Goal: Check status: Check status

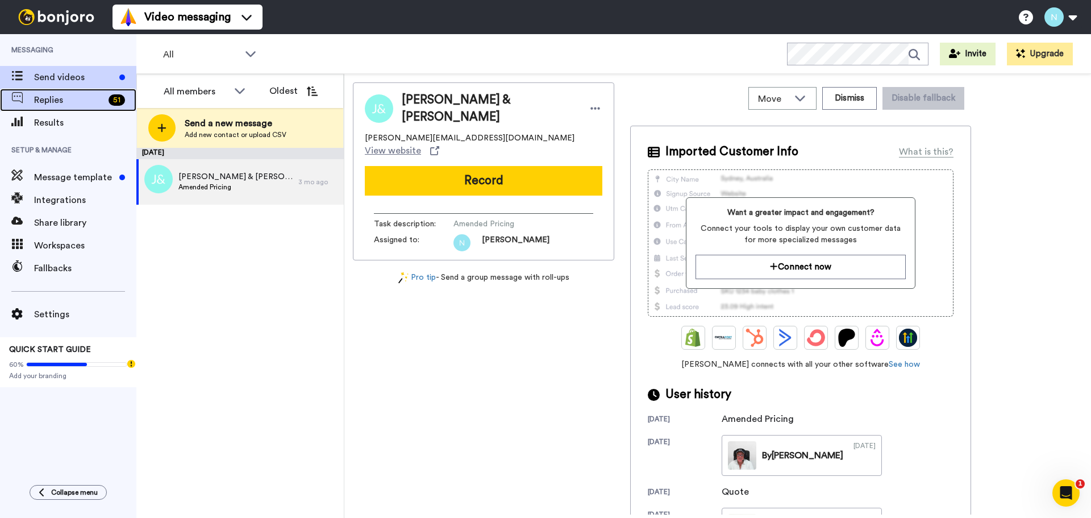
click at [51, 96] on span "Replies" at bounding box center [69, 100] width 70 height 14
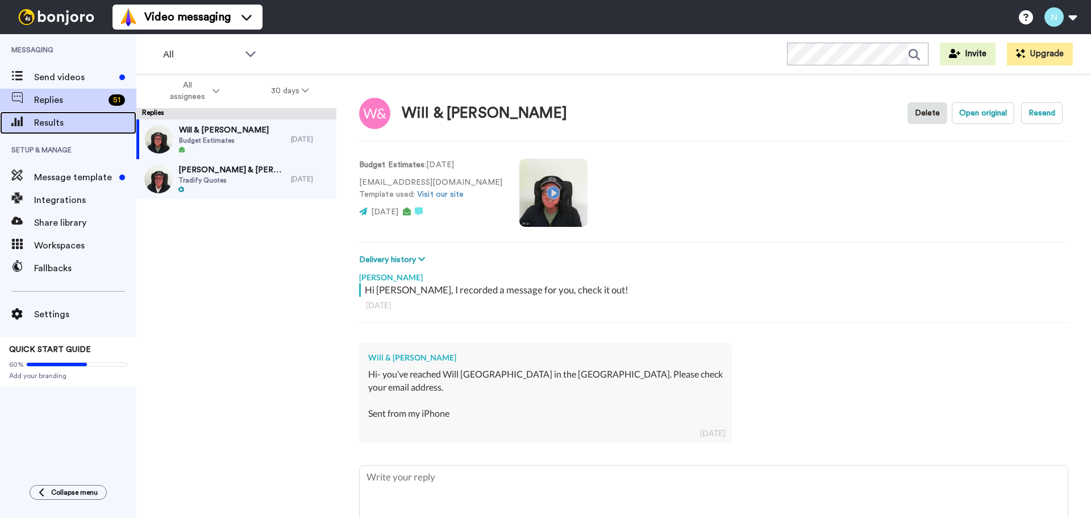
click at [41, 125] on span "Results" at bounding box center [85, 123] width 102 height 14
